Goal: Check status: Check status

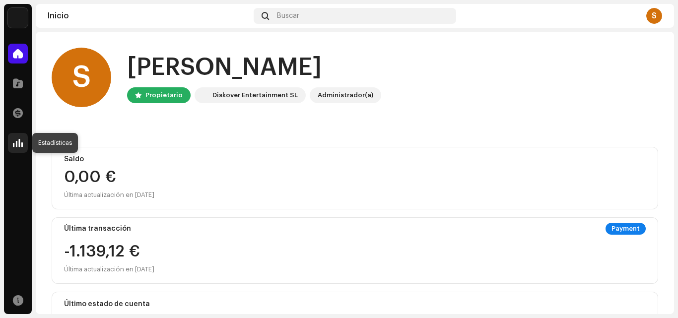
click at [20, 143] on span at bounding box center [18, 143] width 10 height 8
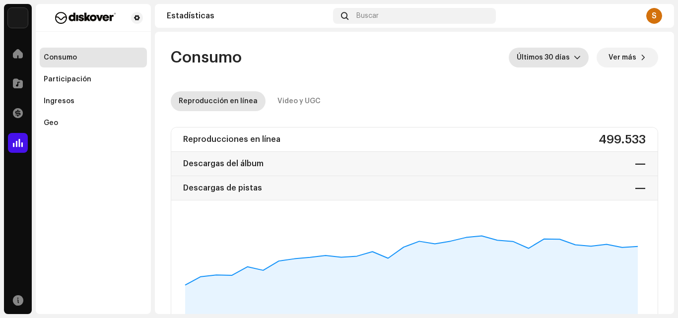
click at [568, 54] on span "Últimos 30 días" at bounding box center [545, 58] width 57 height 20
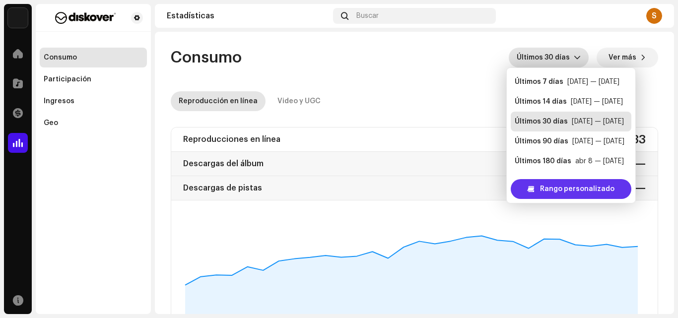
scroll to position [16, 0]
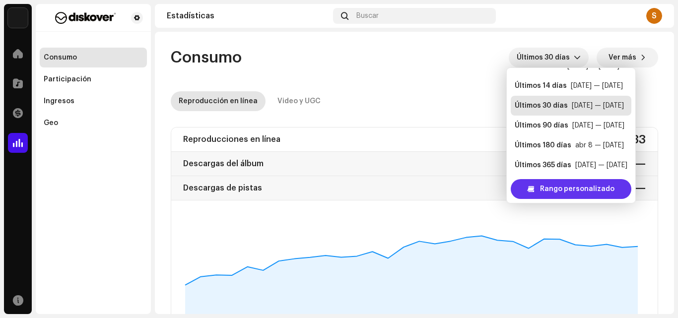
click at [557, 190] on span "Rango personalizado" at bounding box center [577, 189] width 74 height 20
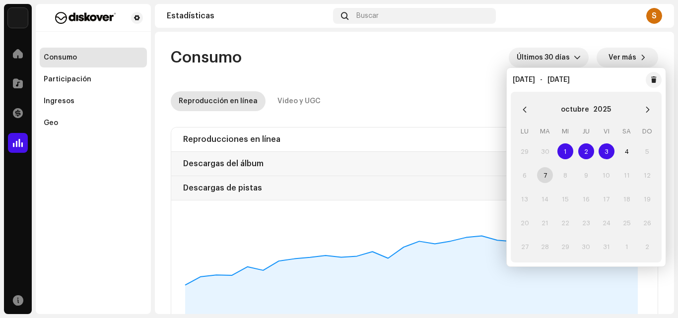
click at [569, 151] on span "1" at bounding box center [566, 151] width 16 height 16
click at [629, 150] on span "4" at bounding box center [627, 151] width 16 height 16
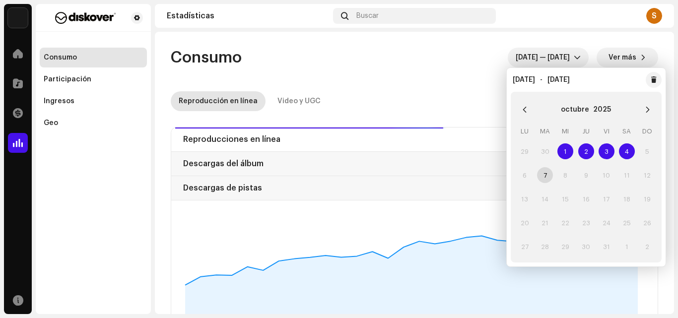
click at [357, 38] on re-o-consumption-dashboard-header "Consumo [DATE] — [DATE] Ver más Reproducción en línea Video y UGC" at bounding box center [415, 75] width 488 height 87
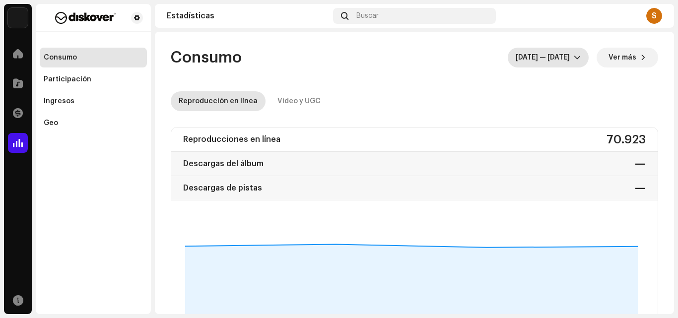
click at [563, 57] on span "[DATE] — [DATE]" at bounding box center [545, 58] width 58 height 20
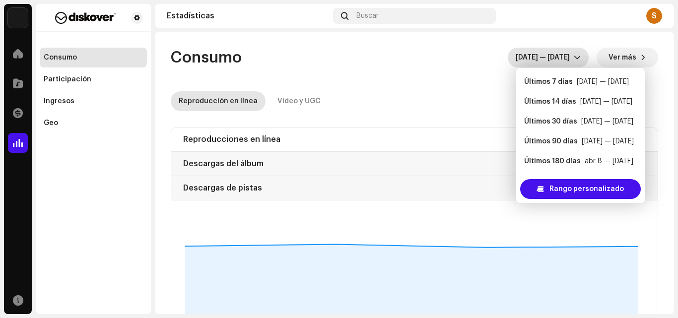
scroll to position [16, 0]
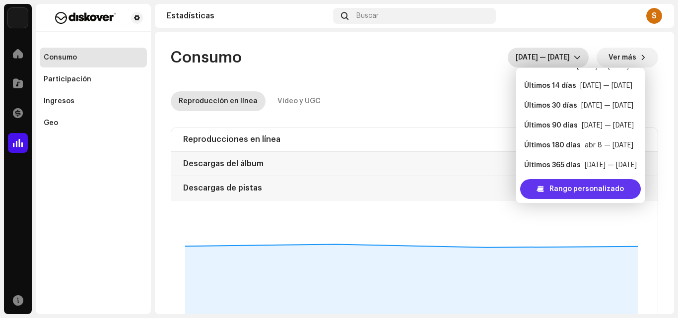
click at [579, 183] on span "Rango personalizado" at bounding box center [587, 189] width 74 height 20
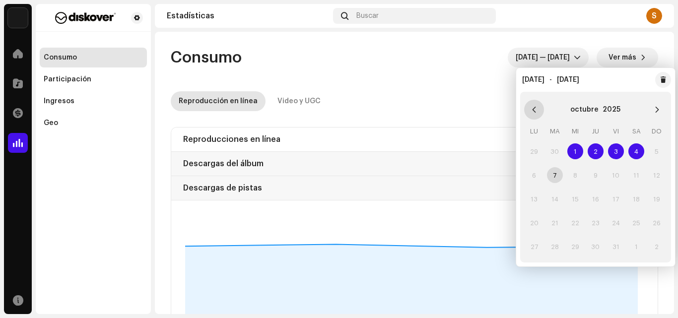
click at [533, 106] on icon "Previous Month" at bounding box center [534, 109] width 7 height 7
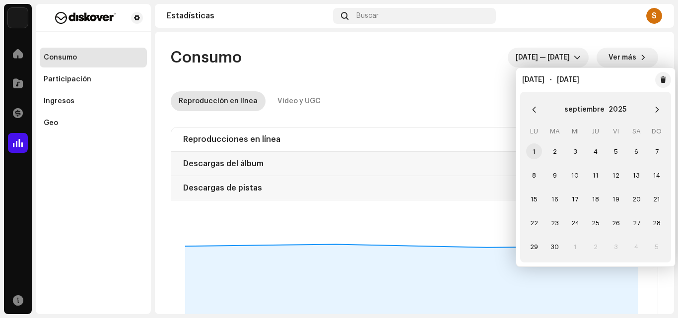
click at [535, 148] on span "1" at bounding box center [534, 151] width 16 height 16
click at [596, 151] on span "4" at bounding box center [596, 151] width 16 height 16
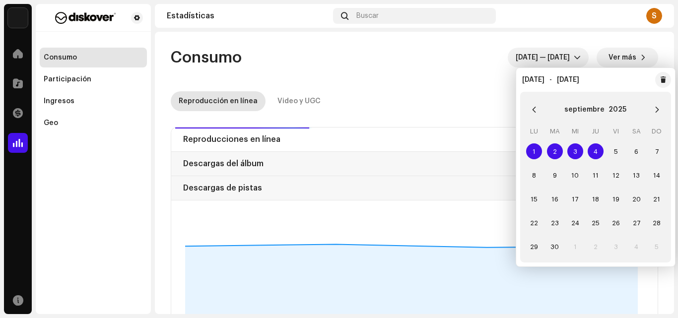
click at [447, 68] on re-o-consumption-dashboard-header "Consumo [DATE] — [DATE] Ver más Reproducción en línea Video y UGC" at bounding box center [415, 75] width 488 height 87
